Goal: Transaction & Acquisition: Book appointment/travel/reservation

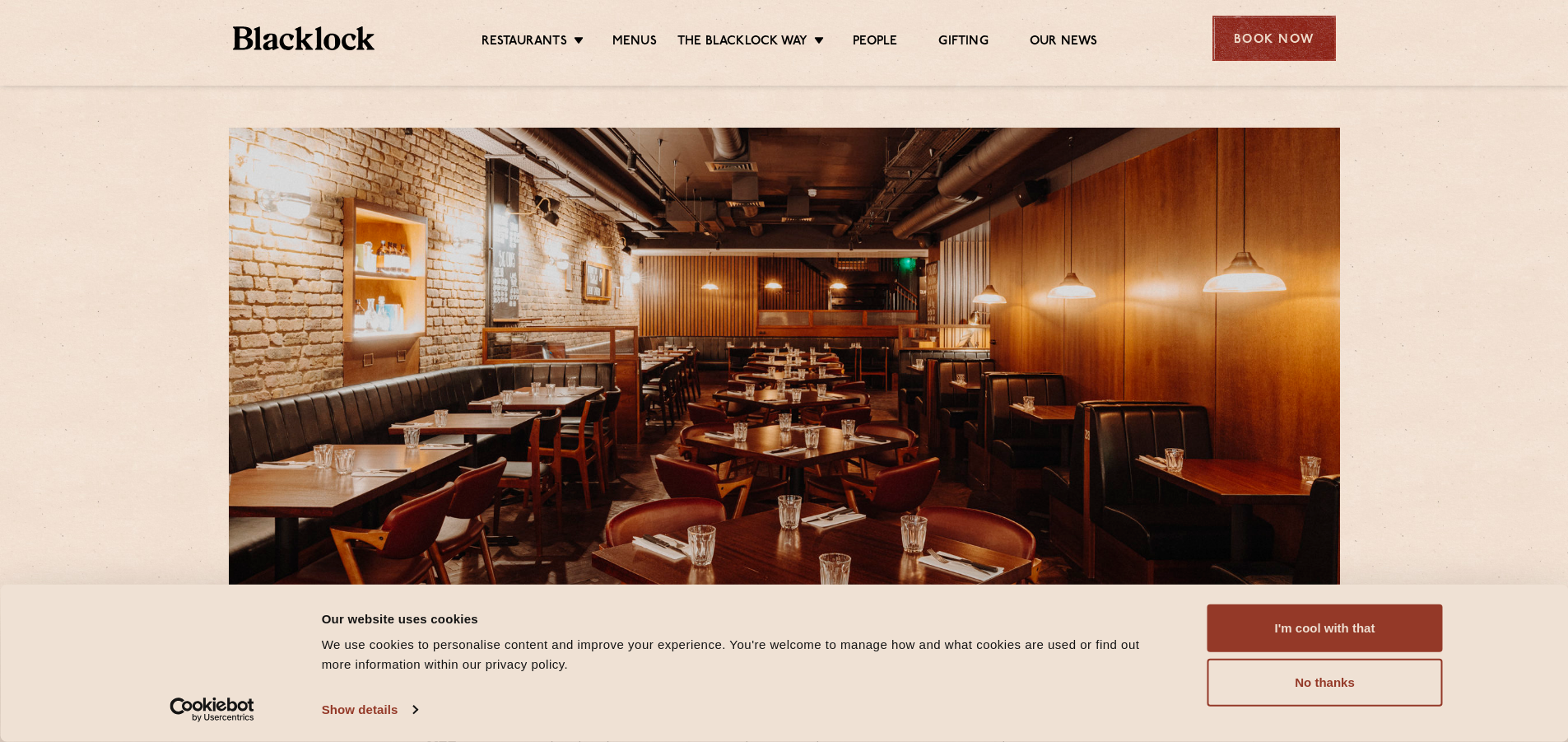
click at [1264, 40] on div "Book Now" at bounding box center [1274, 38] width 123 height 45
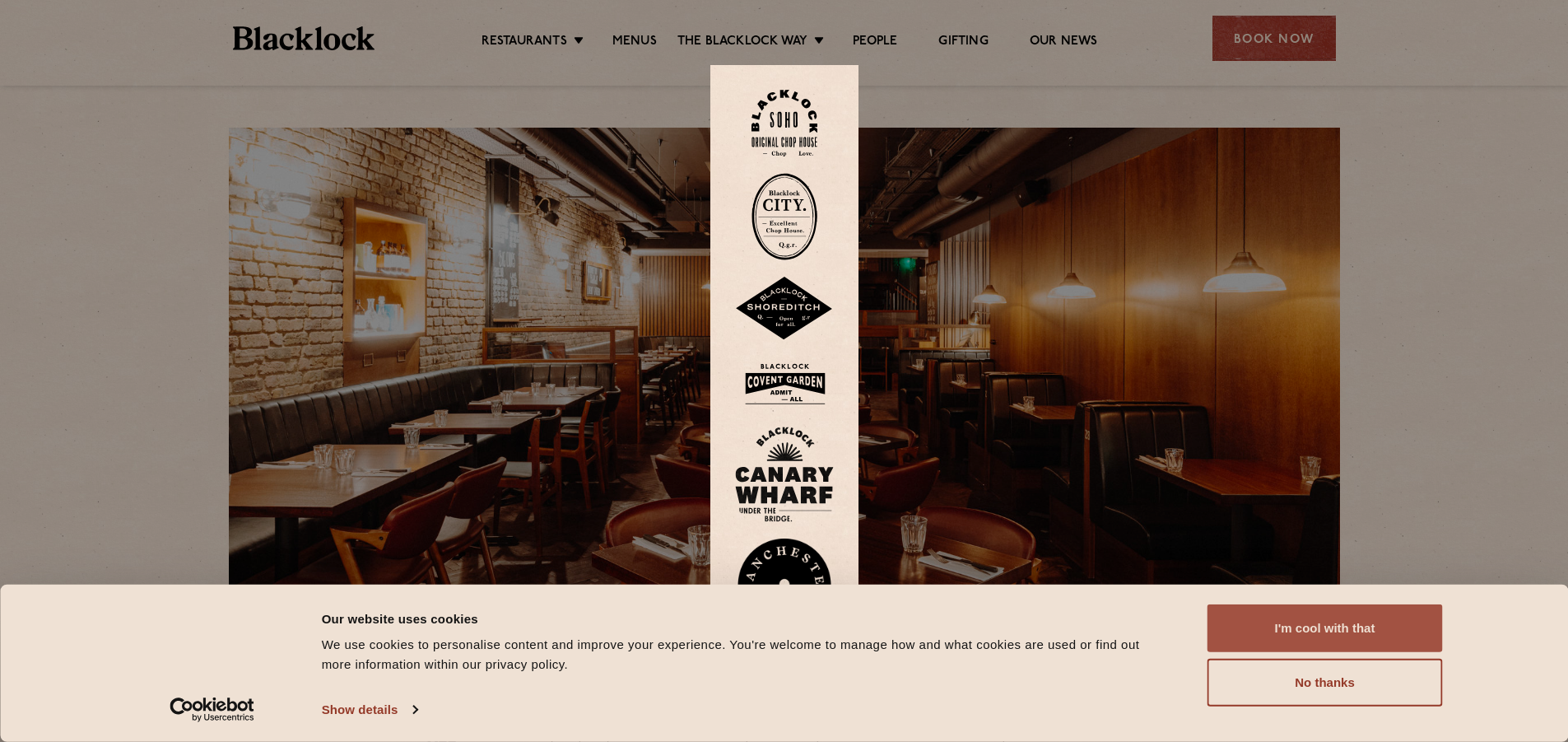
click at [1344, 617] on button "I'm cool with that" at bounding box center [1326, 629] width 236 height 48
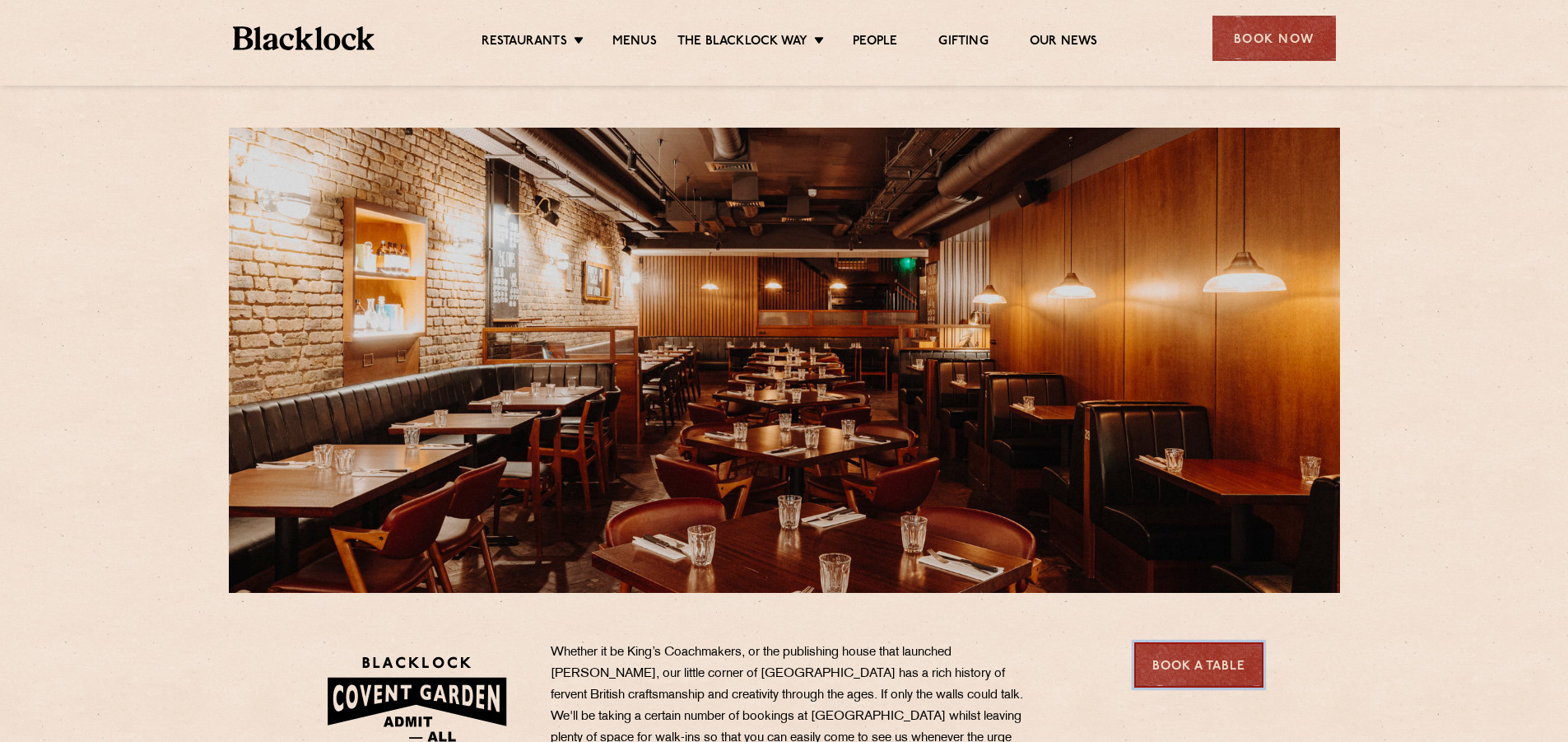
click at [1221, 663] on link "Book a Table" at bounding box center [1199, 665] width 129 height 45
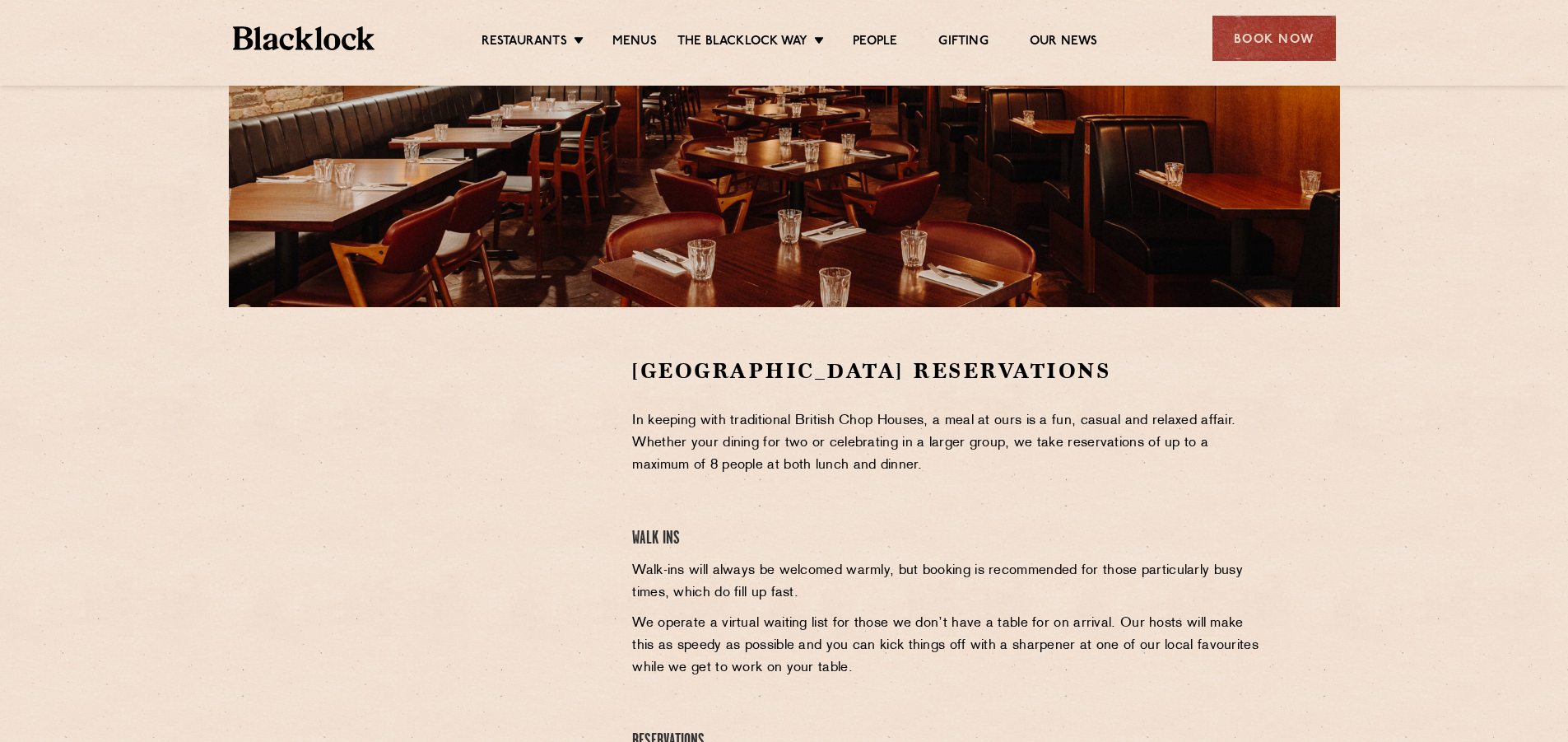
scroll to position [338, 0]
